Goal: Book appointment/travel/reservation

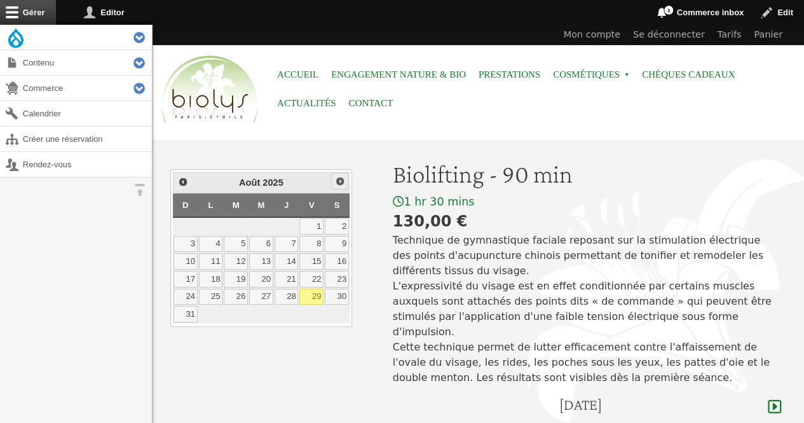
click at [335, 181] on span "Suivant" at bounding box center [340, 181] width 10 height 10
click at [262, 228] on link "3" at bounding box center [261, 226] width 24 height 17
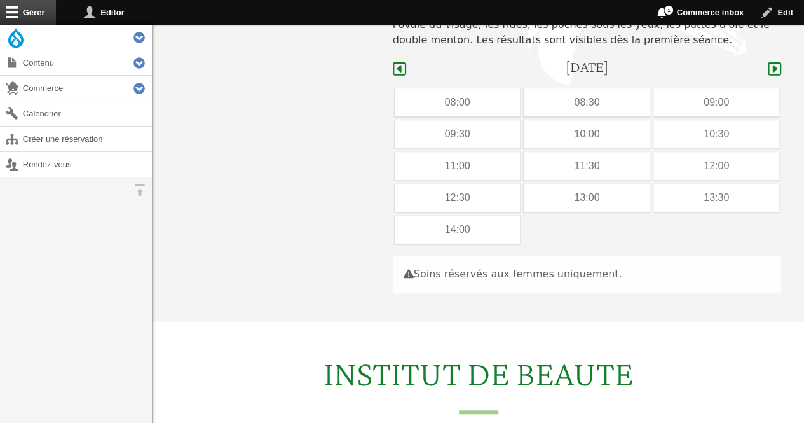
scroll to position [380, 0]
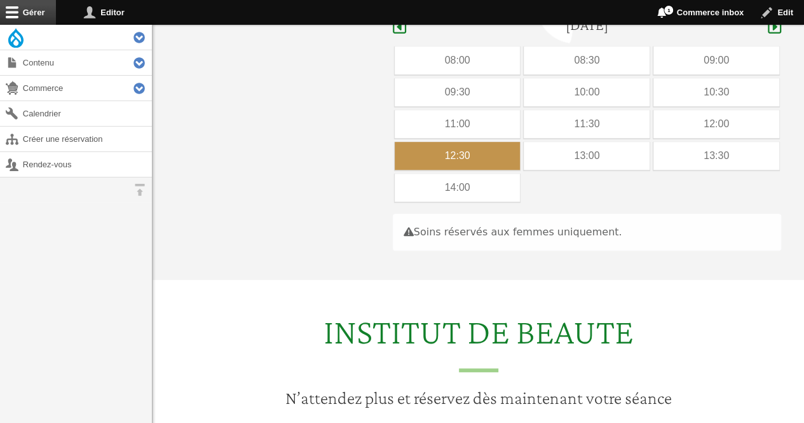
click at [468, 142] on div "12:30" at bounding box center [458, 156] width 126 height 28
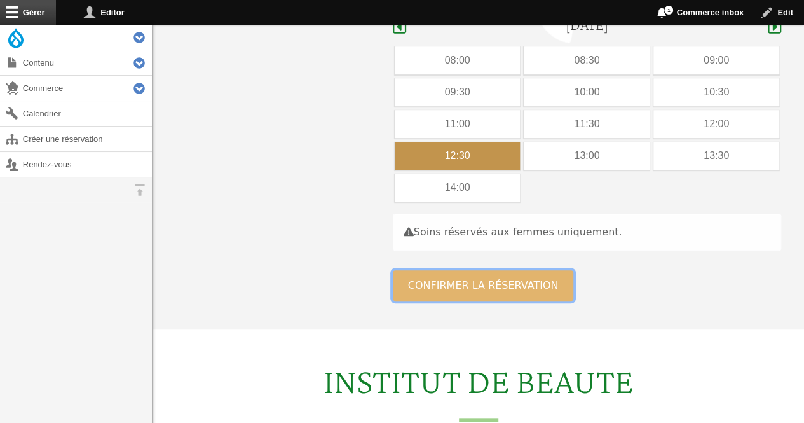
click at [427, 277] on button "Confirmer la réservation" at bounding box center [483, 285] width 181 height 31
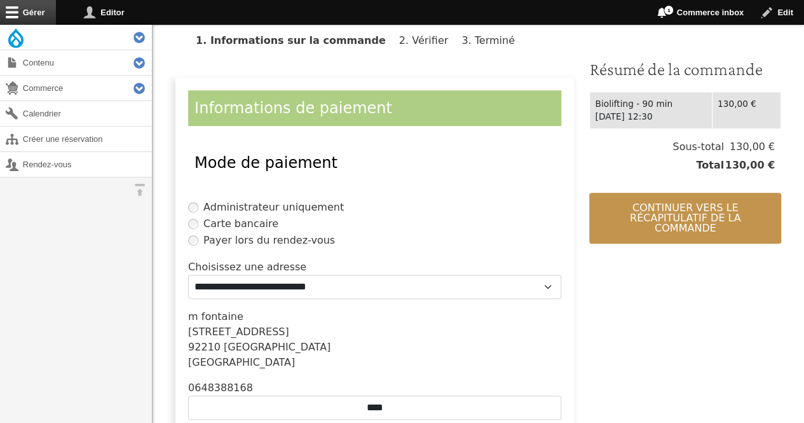
scroll to position [302, 0]
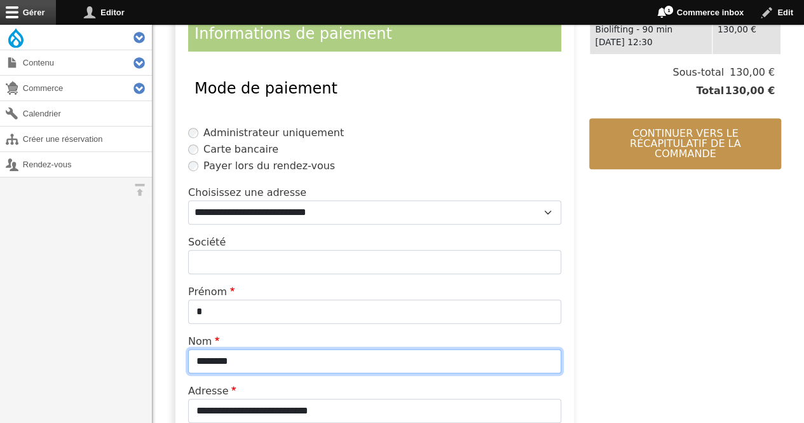
click at [360, 350] on input "********" at bounding box center [374, 361] width 373 height 24
type input "*"
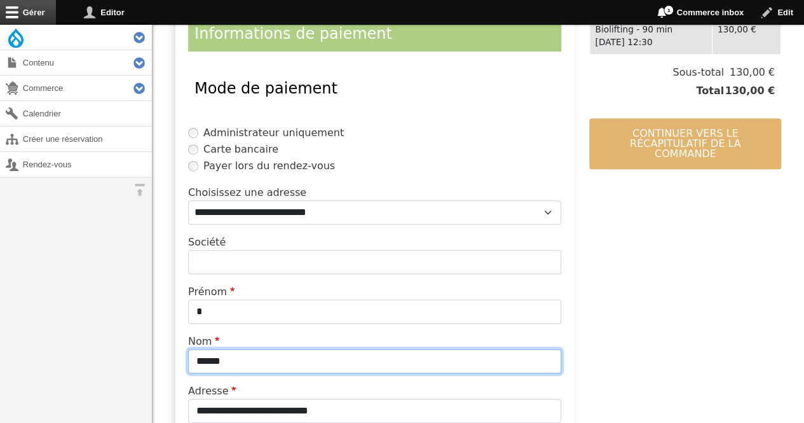
type input "******"
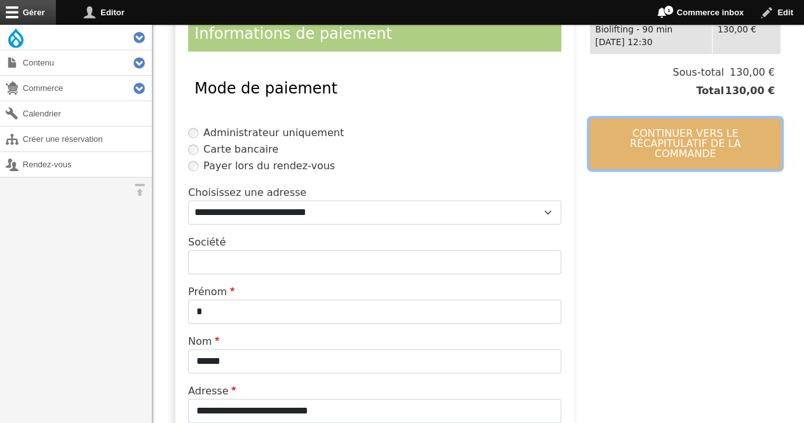
click at [696, 140] on button "Continuer vers le récapitulatif de la commande" at bounding box center [685, 143] width 192 height 51
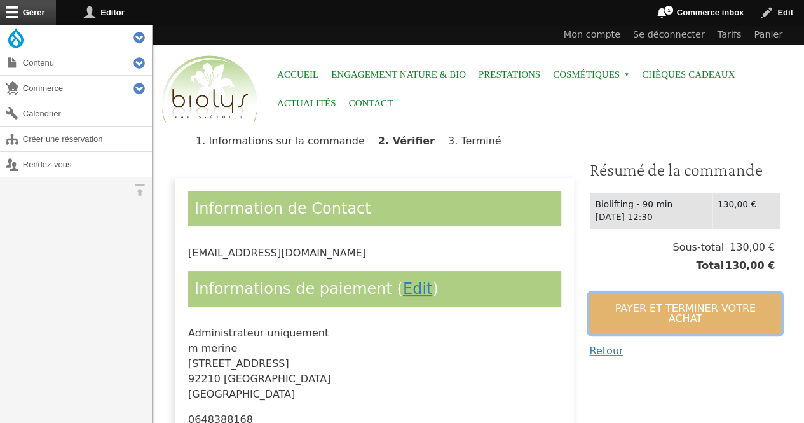
click at [630, 313] on button "Payer et terminer votre achat" at bounding box center [685, 313] width 192 height 41
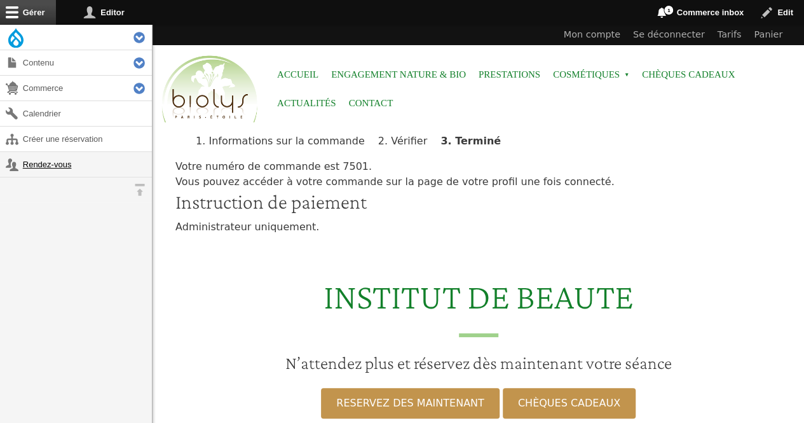
click at [55, 160] on link "Rendez-vous" at bounding box center [76, 164] width 152 height 25
